Goal: Find specific page/section: Find specific page/section

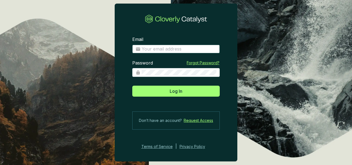
type input "[PERSON_NAME][EMAIL_ADDRESS][PERSON_NAME][DOMAIN_NAME]"
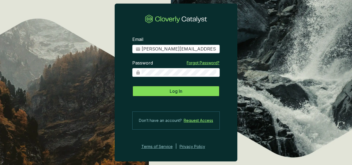
click at [186, 91] on button "Log In" at bounding box center [175, 91] width 87 height 11
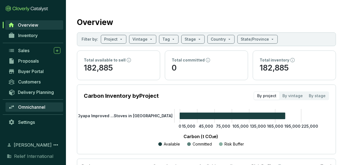
click at [37, 108] on span "Omnichannel" at bounding box center [31, 106] width 27 height 5
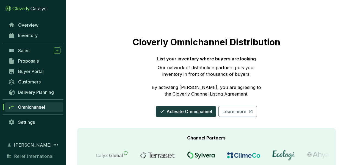
click at [181, 92] on link "Cloverly Channel Listing Agreement" at bounding box center [209, 93] width 75 height 5
